Goal: Task Accomplishment & Management: Use online tool/utility

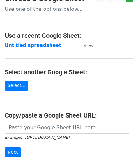
scroll to position [32, 0]
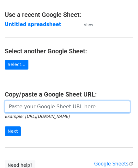
drag, startPoint x: 32, startPoint y: 111, endPoint x: 27, endPoint y: 91, distance: 20.7
click at [32, 111] on input "url" at bounding box center [68, 106] width 126 height 12
paste input "https://docs.google.com/spreadsheets/d/121NhySRE3oW4RFa1qXzNS0SQpqF4YpEBcBpzuKG…"
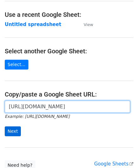
type input "https://docs.google.com/spreadsheets/d/121NhySRE3oW4RFa1qXzNS0SQpqF4YpEBcBpzuKG…"
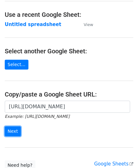
drag, startPoint x: 15, startPoint y: 130, endPoint x: 3, endPoint y: 146, distance: 19.7
click at [13, 130] on input "Next" at bounding box center [13, 131] width 16 height 10
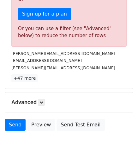
scroll to position [214, 0]
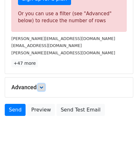
click at [45, 84] on link at bounding box center [41, 87] width 7 height 7
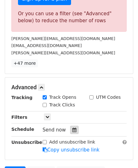
click at [73, 128] on icon at bounding box center [75, 129] width 4 height 4
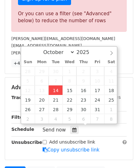
type input "[DATE] 12:00"
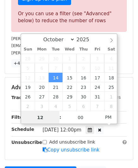
paste input "4"
type input "4"
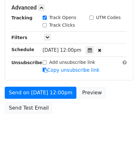
type input "[DATE] 16:00"
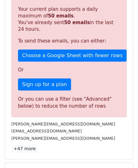
scroll to position [290, 0]
